Goal: Task Accomplishment & Management: Use online tool/utility

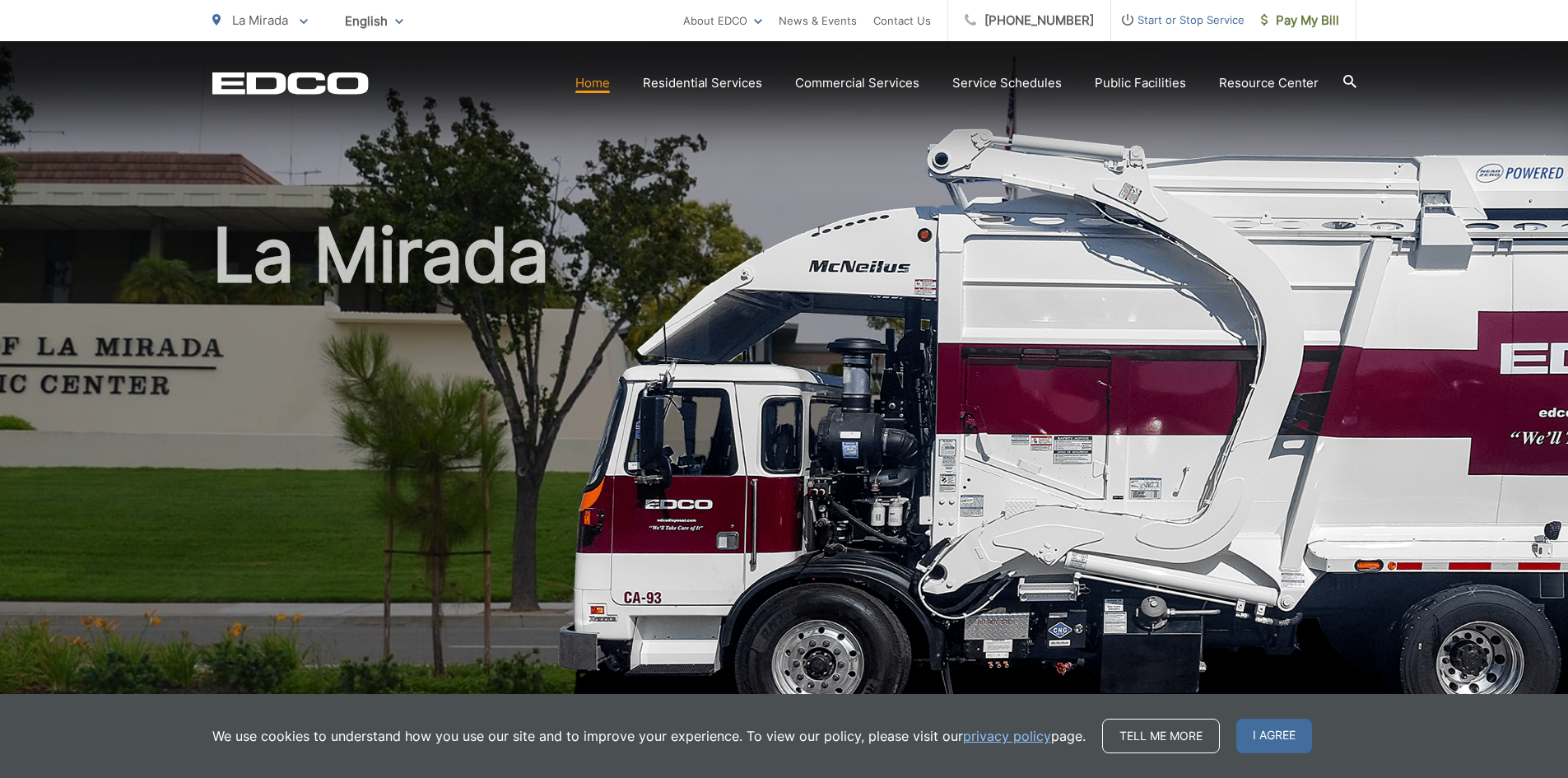
drag, startPoint x: 1276, startPoint y: 741, endPoint x: 1164, endPoint y: 740, distance: 112.0
click at [1276, 741] on span "I agree" at bounding box center [1273, 736] width 75 height 35
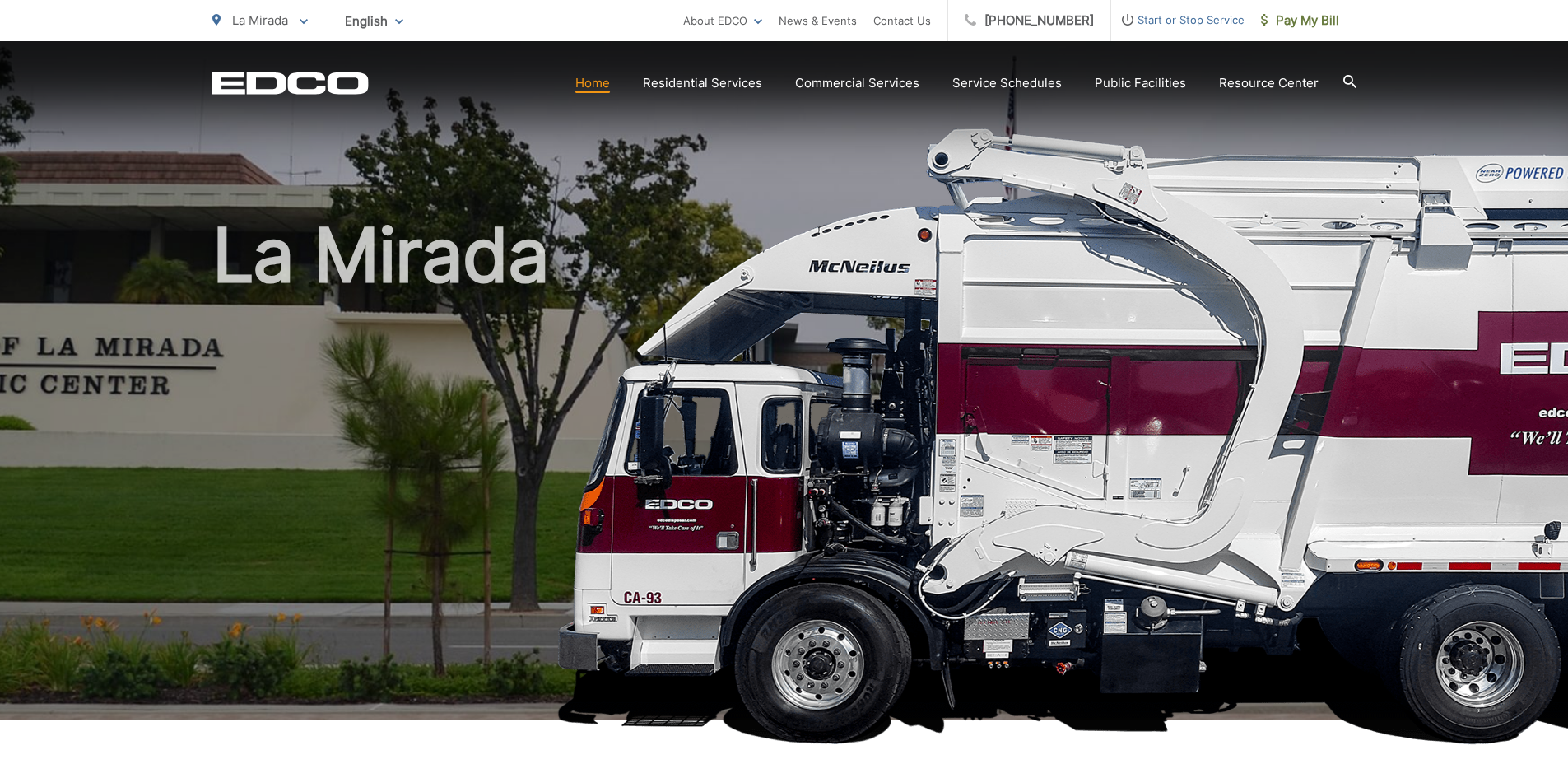
click at [1058, 373] on h1 "La Mirada" at bounding box center [784, 474] width 1144 height 521
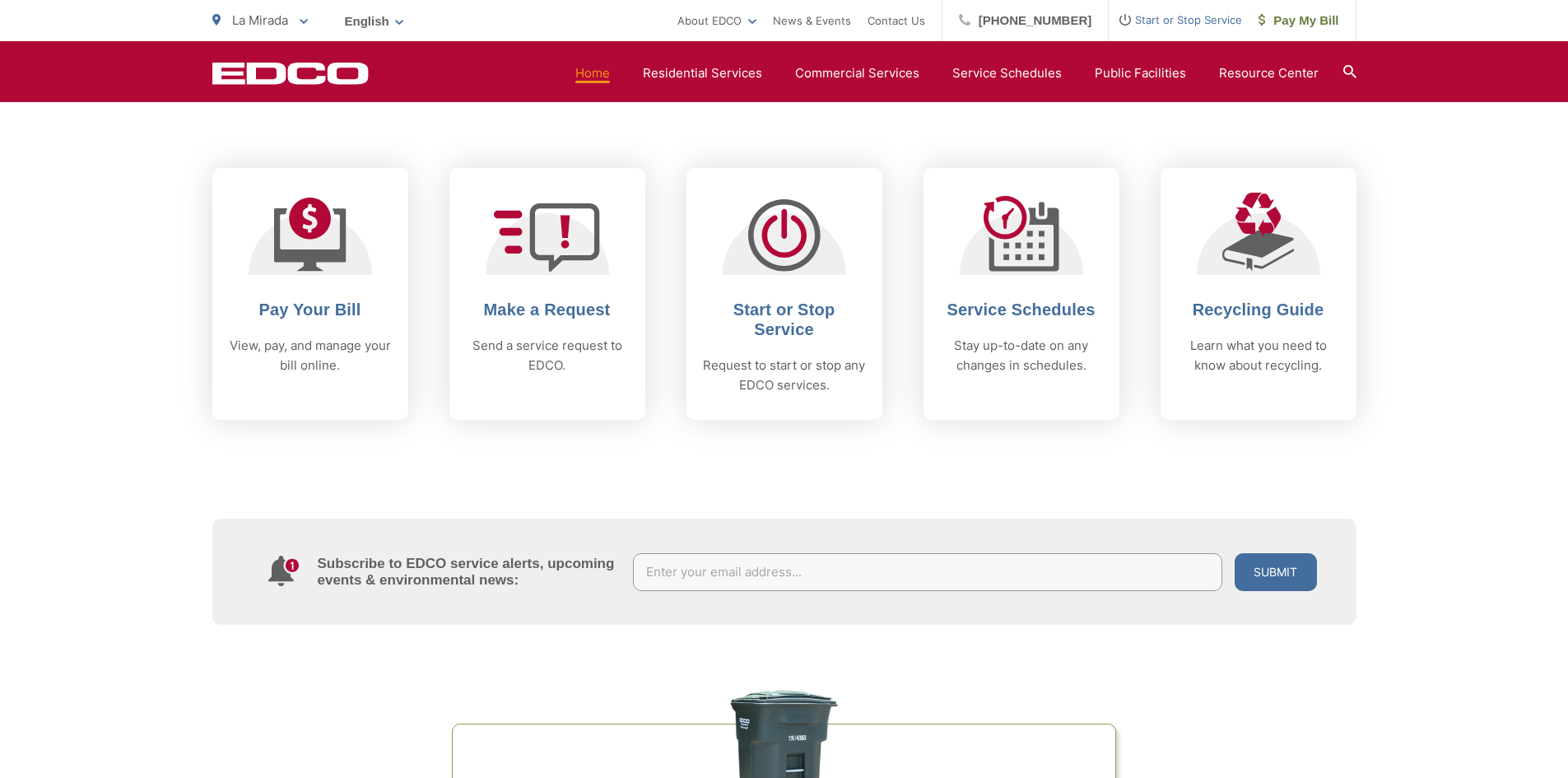
scroll to position [714, 0]
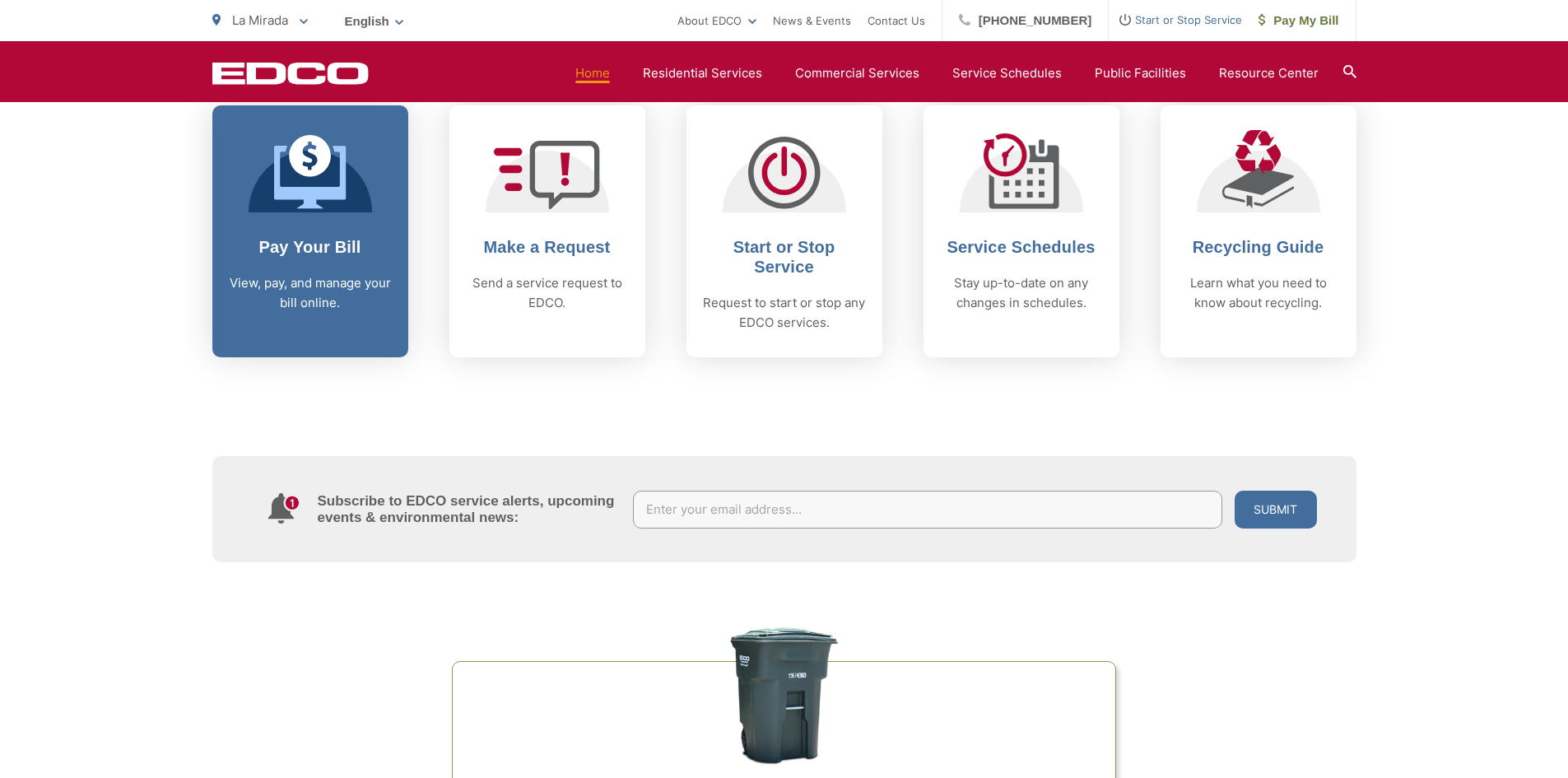
click at [313, 280] on p "View, pay, and manage your bill online." at bounding box center [310, 293] width 163 height 40
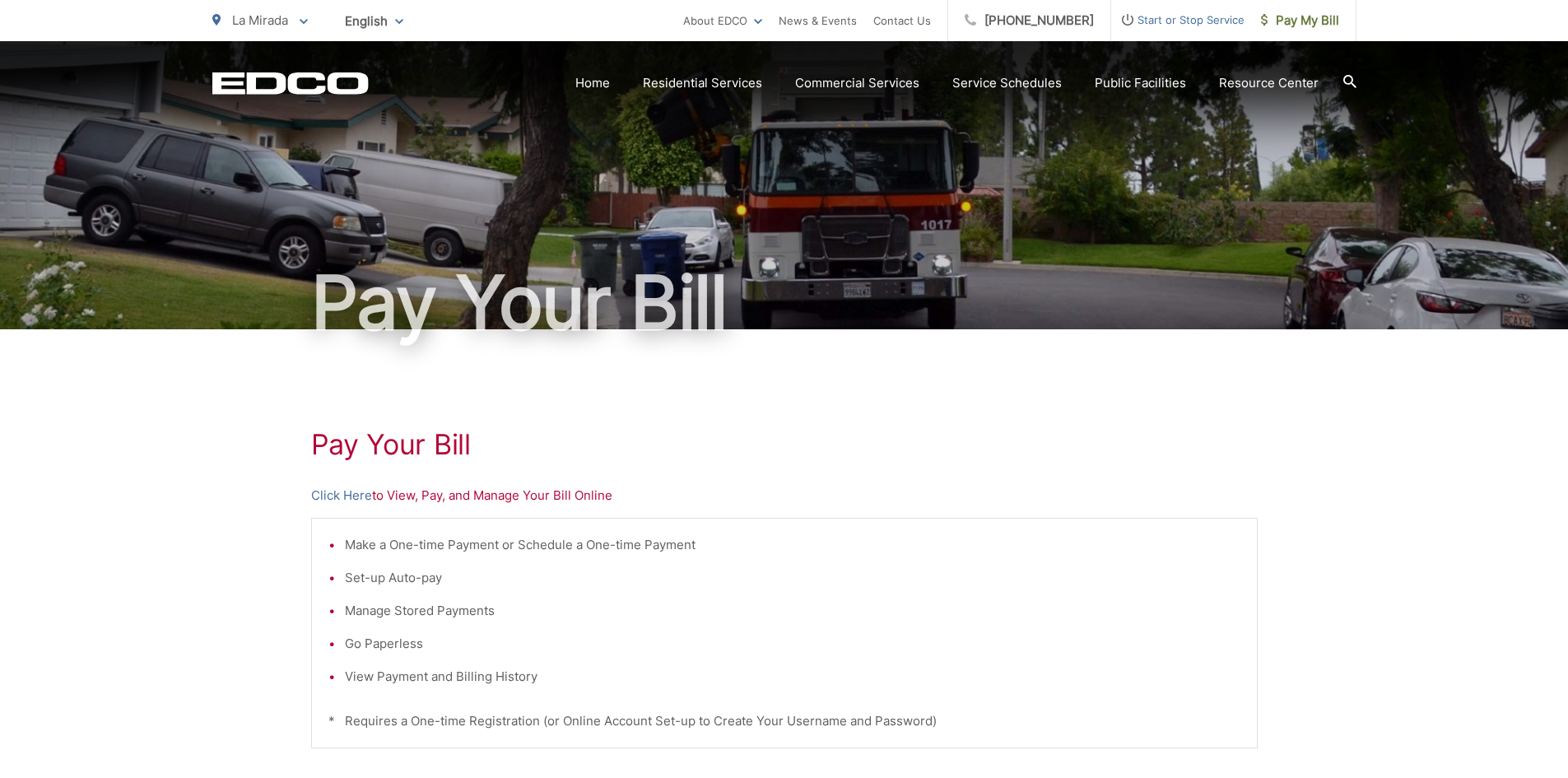
click at [565, 503] on p "Click Here to View, Pay, and Manage Your Bill Online" at bounding box center [784, 496] width 947 height 19
click at [362, 499] on link "Click Here" at bounding box center [341, 496] width 61 height 19
click at [349, 493] on link "Click Here" at bounding box center [341, 496] width 61 height 19
